Goal: Download file/media

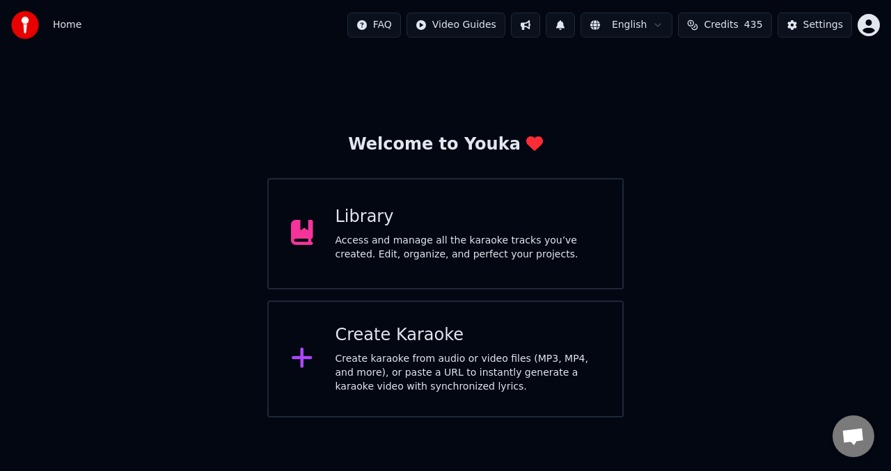
click at [533, 26] on button at bounding box center [525, 25] width 29 height 25
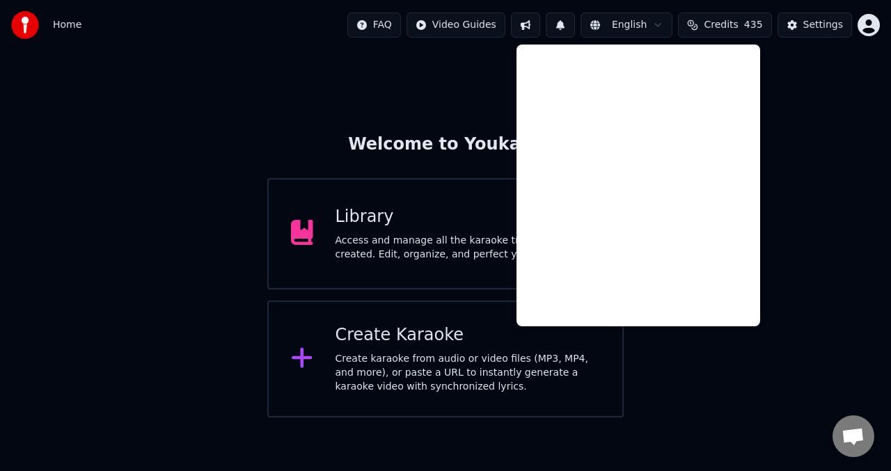
click at [466, 74] on div "Welcome to Youka Library Access and manage all the karaoke tracks you’ve create…" at bounding box center [445, 234] width 891 height 368
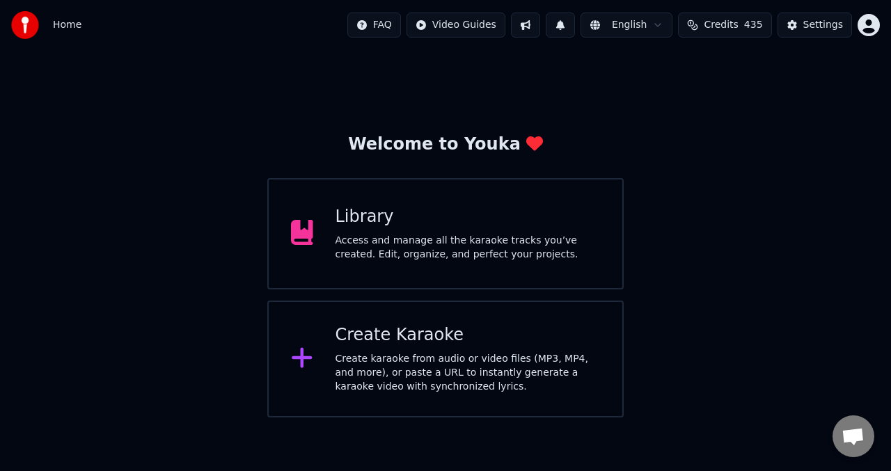
click at [416, 218] on div "Library" at bounding box center [468, 217] width 265 height 22
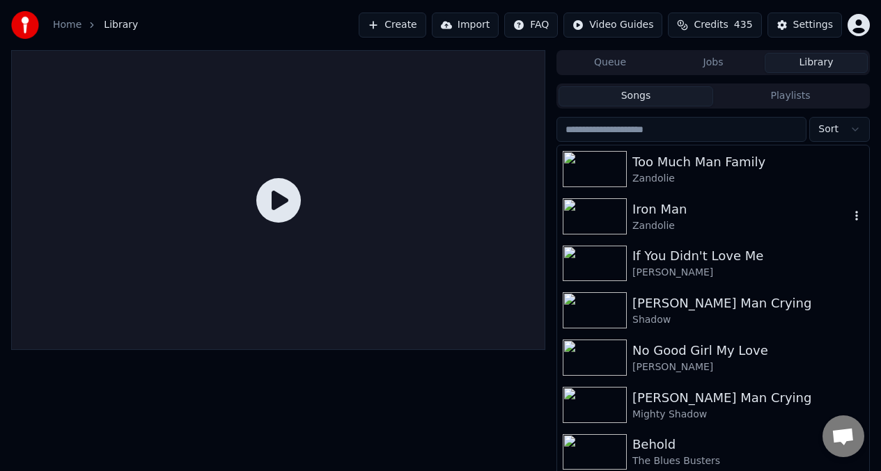
click at [619, 217] on img at bounding box center [595, 216] width 64 height 36
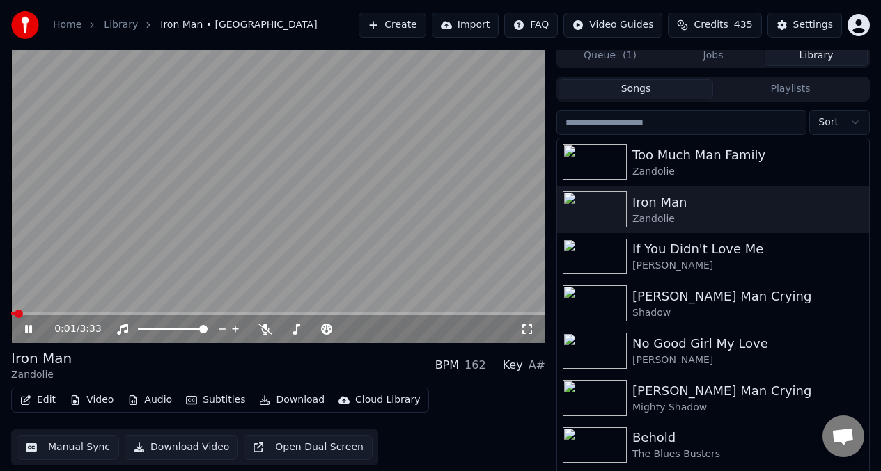
scroll to position [8, 0]
click at [295, 401] on button "Download" at bounding box center [291, 399] width 77 height 19
click at [218, 193] on video at bounding box center [278, 192] width 534 height 300
click at [90, 404] on button "Video" at bounding box center [91, 399] width 55 height 19
click at [315, 171] on video at bounding box center [278, 192] width 534 height 300
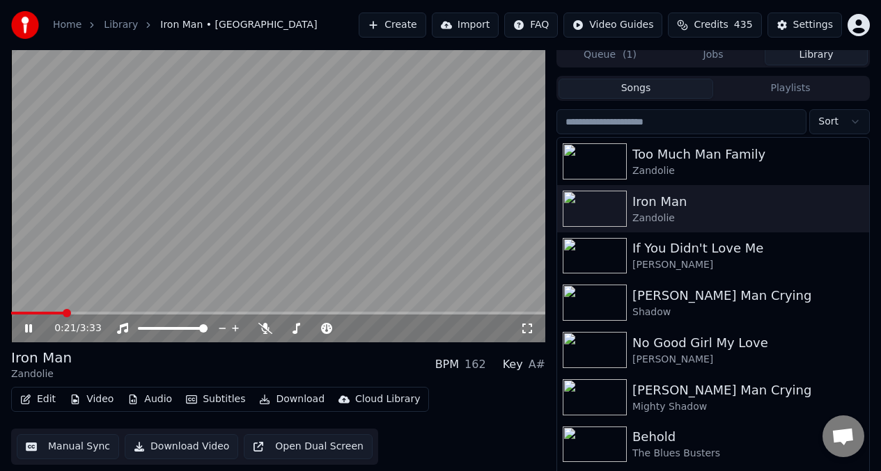
click at [315, 171] on video at bounding box center [278, 192] width 534 height 300
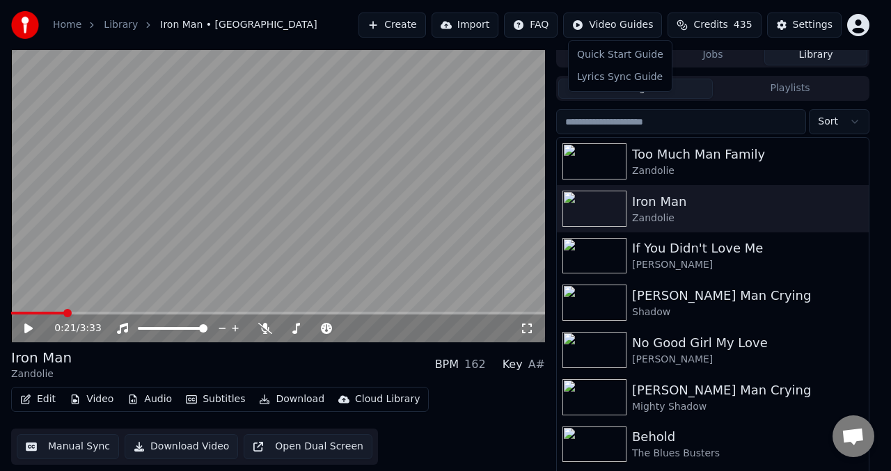
click at [629, 24] on html "Home Library Iron Man • Zandolie Create Import FAQ Video Guides Credits 435 Set…" at bounding box center [445, 227] width 891 height 471
click at [513, 409] on html "Home Library Iron Man • Zandolie Create Import FAQ Video Guides Credits 435 Set…" at bounding box center [445, 227] width 891 height 471
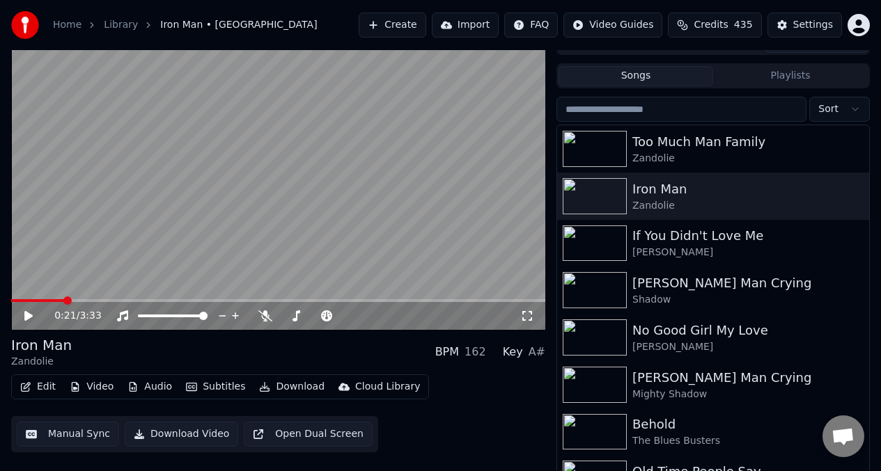
scroll to position [27, 0]
